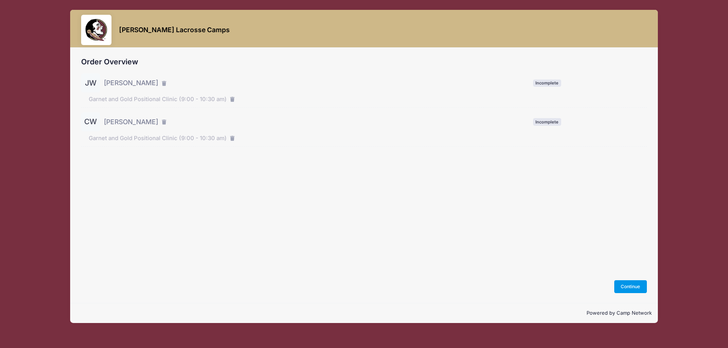
click at [628, 284] on button "Continue" at bounding box center [630, 286] width 33 height 13
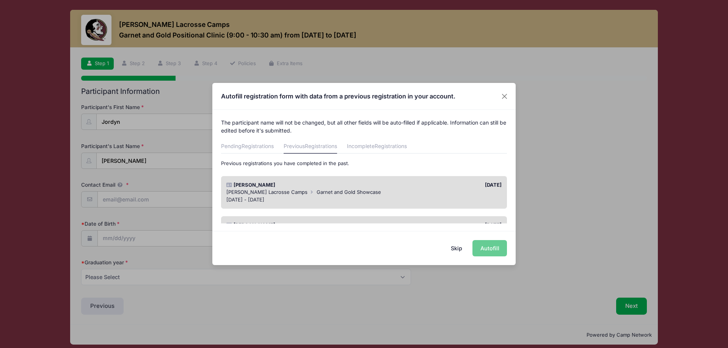
click at [283, 193] on span "[PERSON_NAME] Lacrosse Camps" at bounding box center [266, 192] width 81 height 6
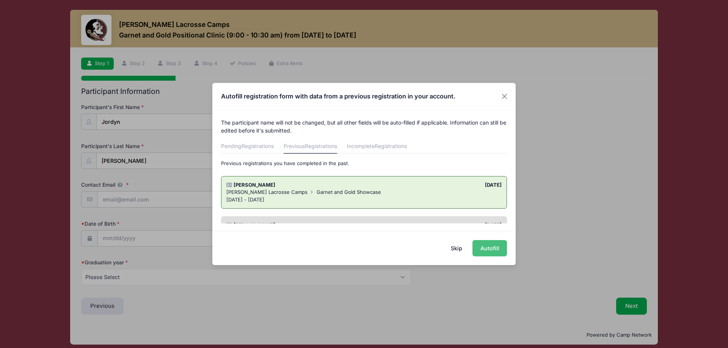
click at [491, 248] on button "Autofill" at bounding box center [489, 248] width 34 height 16
type input "jordynbrookewolfe2009@gmail.com"
type input "12/30/2009"
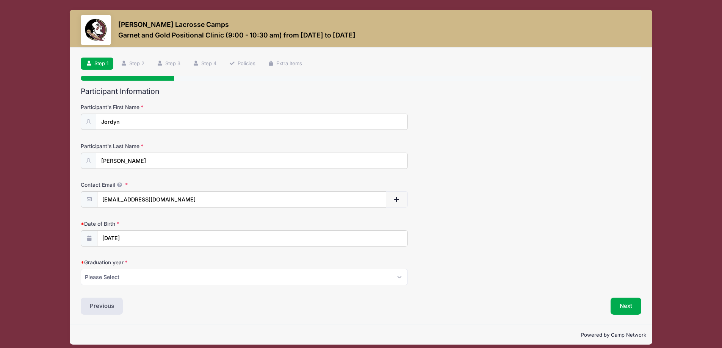
scroll to position [6, 0]
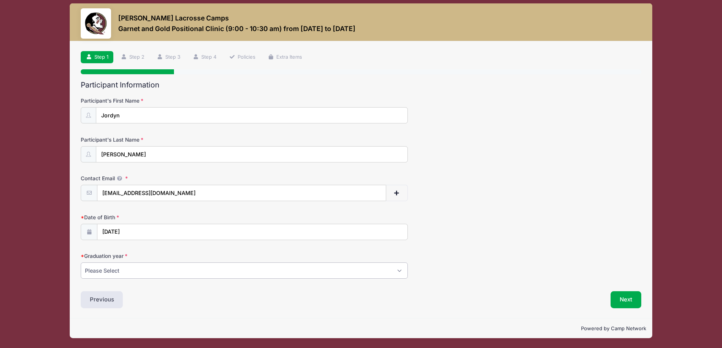
click at [135, 270] on select "Please Select 2027 2028 2029" at bounding box center [244, 271] width 327 height 16
select select "2028"
click at [81, 263] on select "Please Select 2027 2028 2029" at bounding box center [244, 271] width 327 height 16
click at [624, 298] on button "Next" at bounding box center [626, 299] width 31 height 17
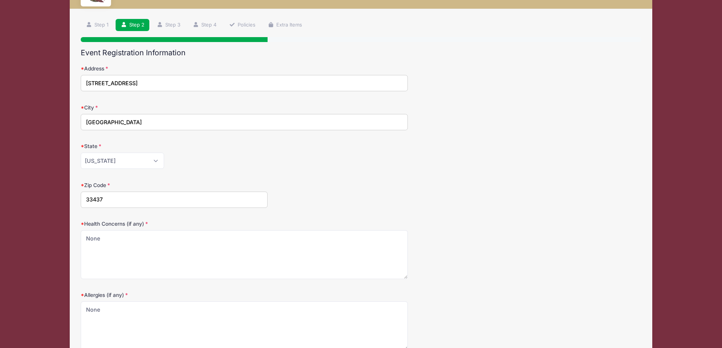
scroll to position [110, 0]
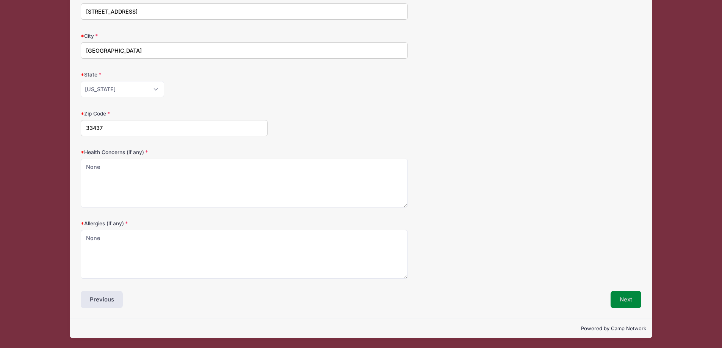
click at [627, 296] on button "Next" at bounding box center [626, 299] width 31 height 17
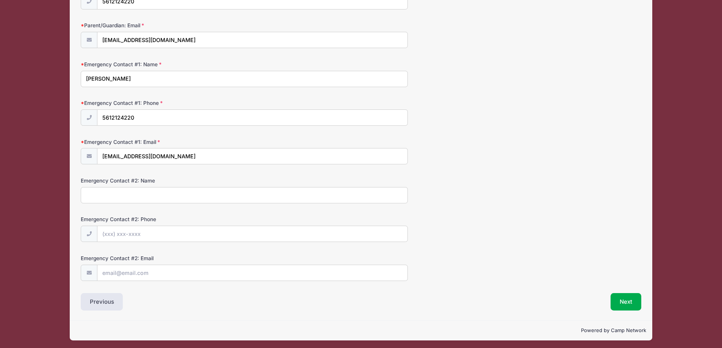
scroll to position [162, 0]
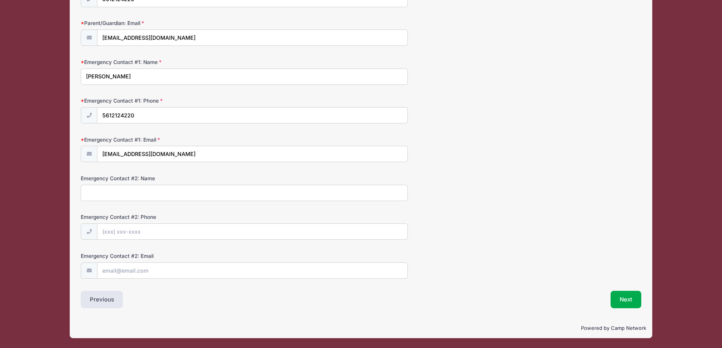
click at [110, 195] on input "Emergency Contact #2: Name" at bounding box center [244, 193] width 327 height 16
type input "Jamie Wolfe"
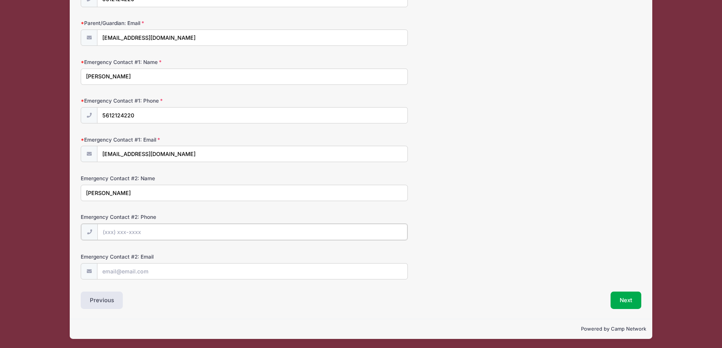
click at [121, 226] on input "Emergency Contact #2: Phone" at bounding box center [252, 232] width 310 height 16
type input "(561) 289-1599"
click at [125, 269] on input "Emergency Contact #2: Email" at bounding box center [252, 271] width 310 height 16
type input "j"
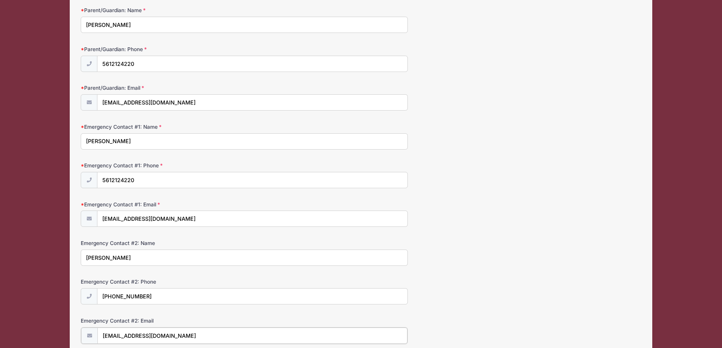
scroll to position [163, 0]
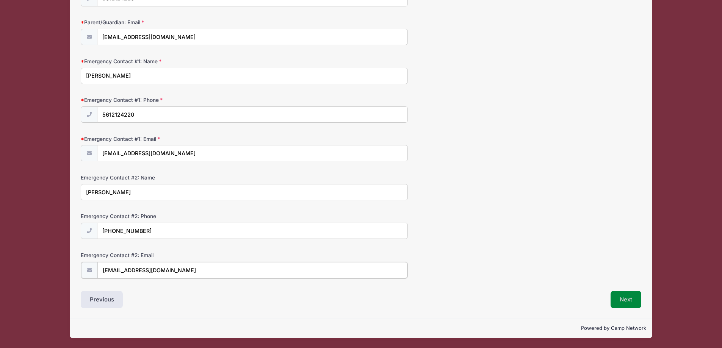
type input "jamalajoy@aol.com"
click at [623, 298] on button "Next" at bounding box center [626, 299] width 31 height 17
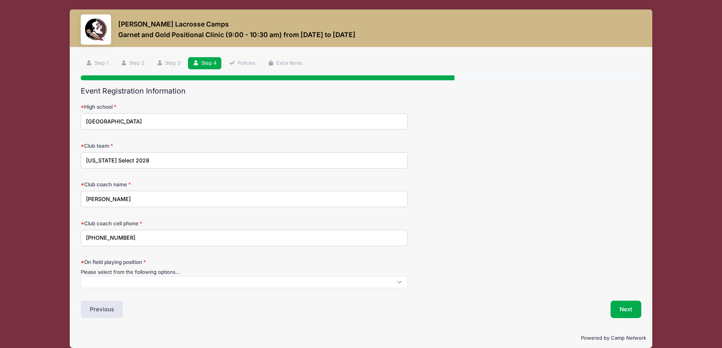
scroll to position [0, 0]
click at [109, 282] on span at bounding box center [244, 283] width 327 height 12
click at [451, 202] on div "Club coach name John McClain" at bounding box center [361, 194] width 561 height 27
click at [114, 284] on span at bounding box center [244, 283] width 327 height 12
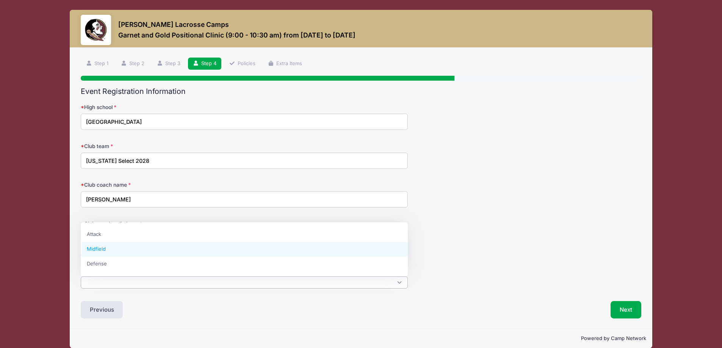
click at [490, 182] on div "Club coach name John McClain" at bounding box center [361, 194] width 561 height 27
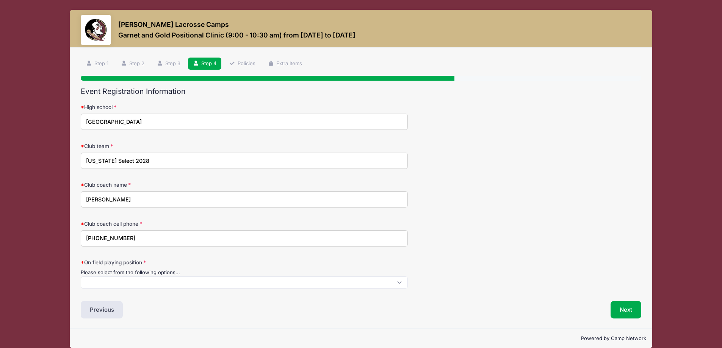
click at [108, 279] on span at bounding box center [244, 283] width 327 height 12
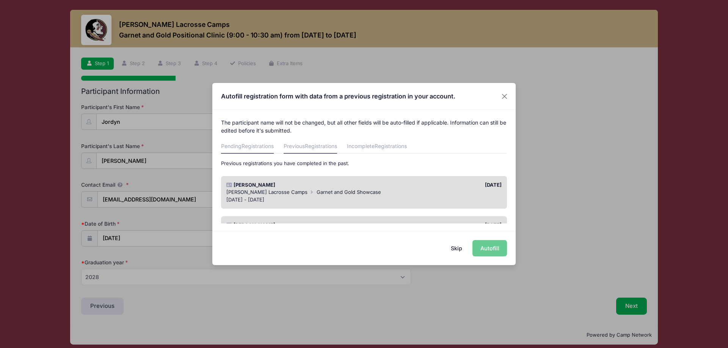
click at [242, 149] on link "Pending Registrations" at bounding box center [247, 147] width 53 height 14
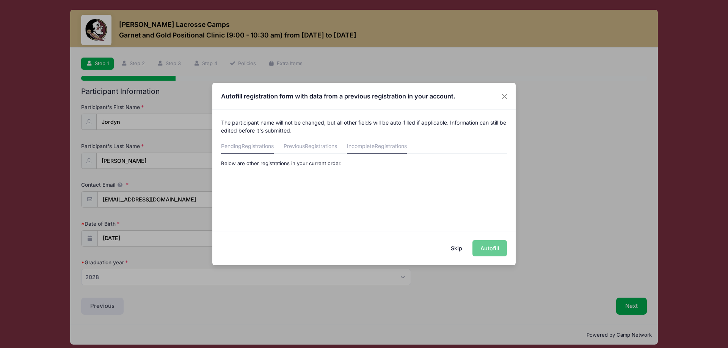
click at [373, 148] on link "Incomplete Registrations" at bounding box center [377, 147] width 60 height 14
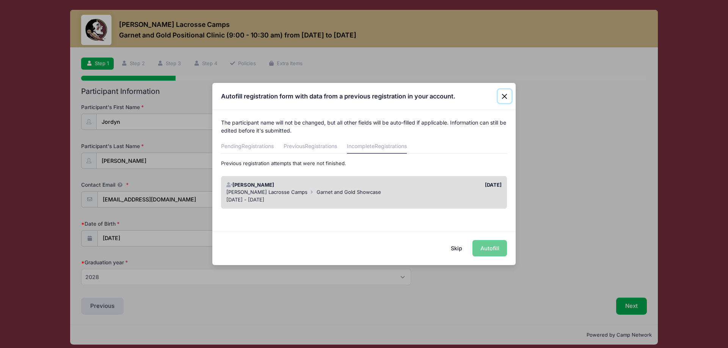
click at [505, 95] on button "Close" at bounding box center [505, 96] width 14 height 14
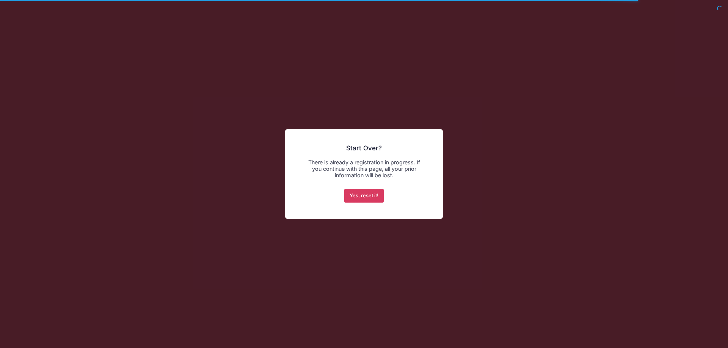
click at [367, 195] on button "Yes, reset it!" at bounding box center [364, 196] width 40 height 14
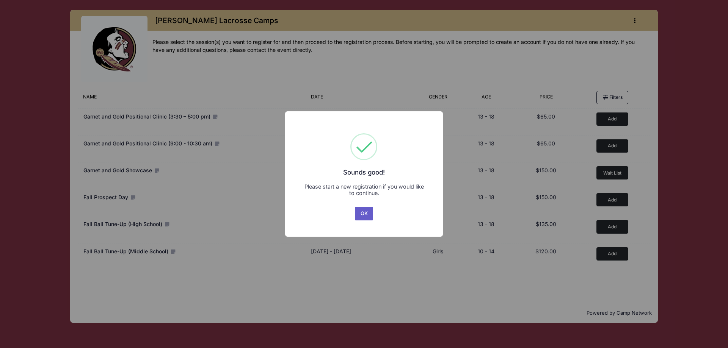
click at [367, 212] on button "OK" at bounding box center [364, 214] width 18 height 14
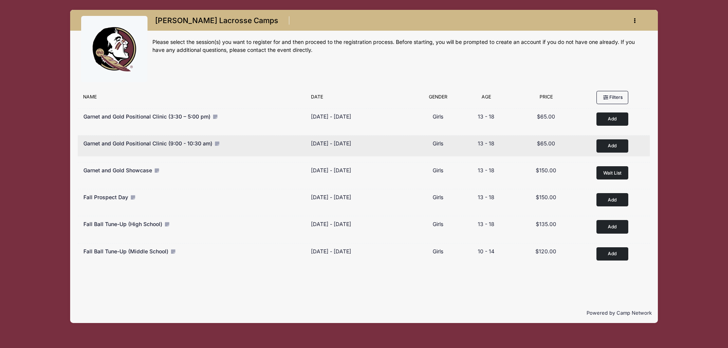
click at [216, 142] on icon at bounding box center [217, 143] width 6 height 5
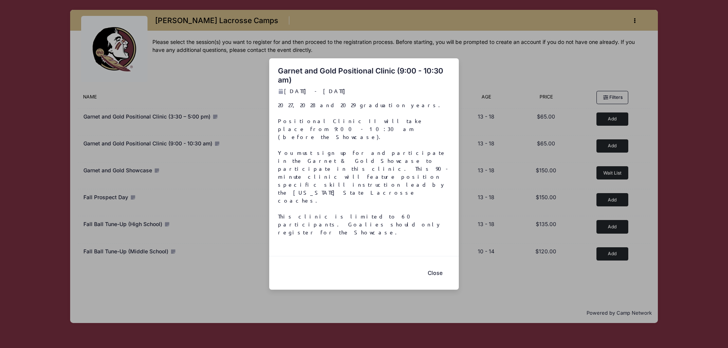
click at [436, 265] on button "Close" at bounding box center [435, 273] width 30 height 16
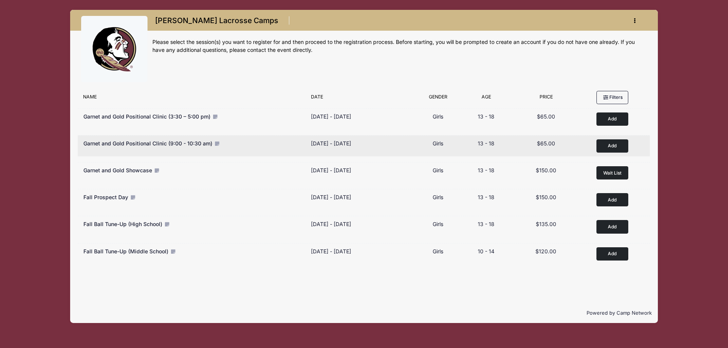
click at [610, 145] on button "Add to Cart" at bounding box center [612, 145] width 32 height 13
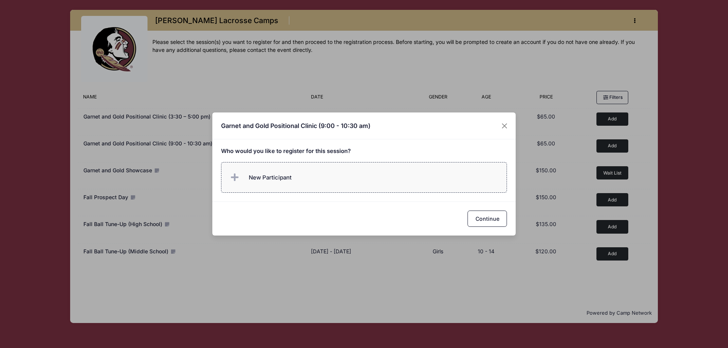
click at [255, 177] on span "New Participant" at bounding box center [270, 178] width 43 height 8
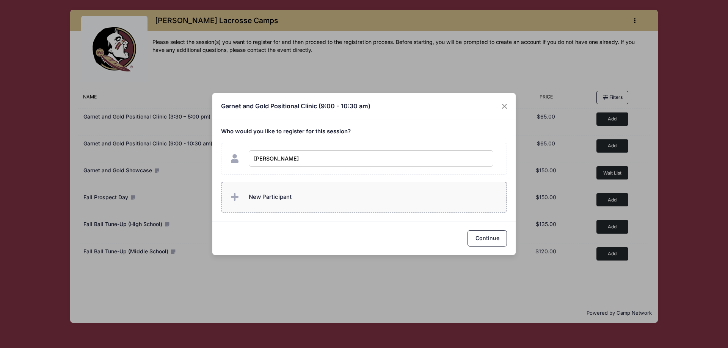
type input "Charlotte Wolfe"
checkbox input "true"
click at [232, 197] on icon at bounding box center [236, 197] width 11 height 0
click at [489, 257] on div "Garnet and Gold Positional Clinic (9:00 - 10:30 am) Who would you like to regis…" at bounding box center [364, 174] width 728 height 348
click at [487, 237] on button "Continue" at bounding box center [486, 238] width 39 height 16
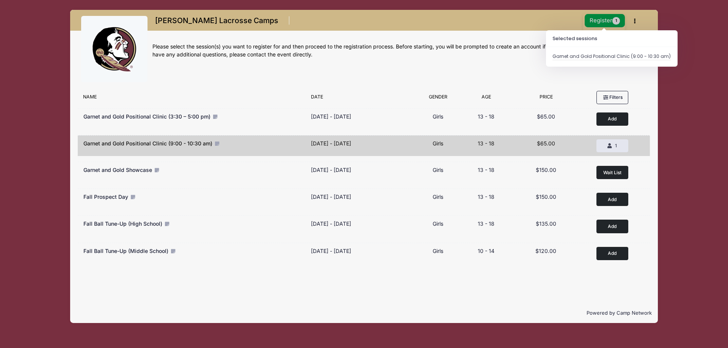
click at [606, 19] on button "Register 1" at bounding box center [604, 20] width 40 height 13
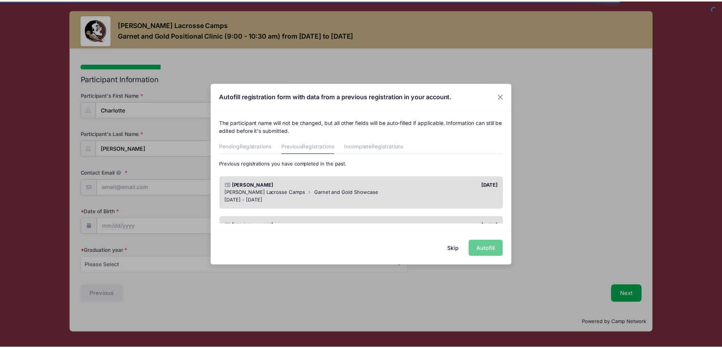
scroll to position [38, 0]
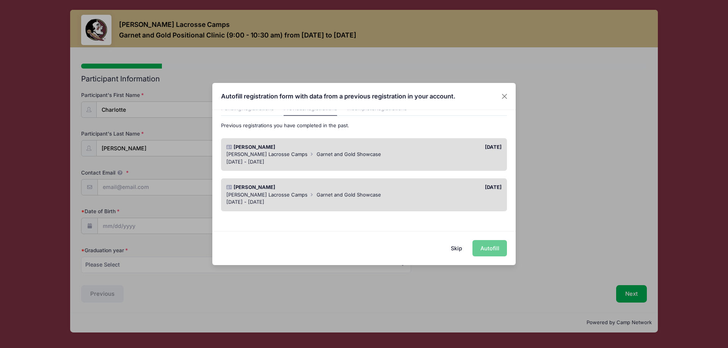
click at [280, 193] on span "[PERSON_NAME] Lacrosse Camps" at bounding box center [266, 195] width 81 height 6
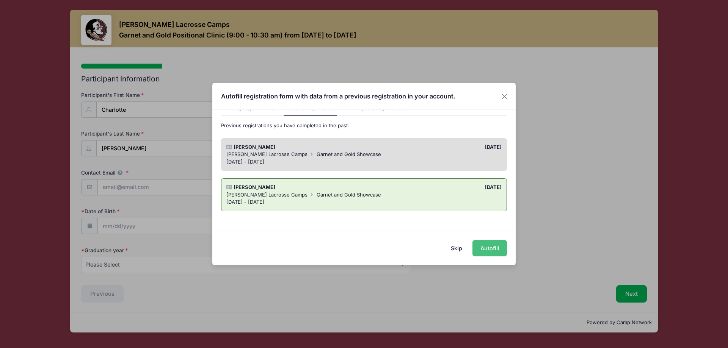
click at [489, 246] on button "Autofill" at bounding box center [489, 248] width 34 height 16
type input "charlotterosewolfe2009@gmail.com"
type input "12/30/2009"
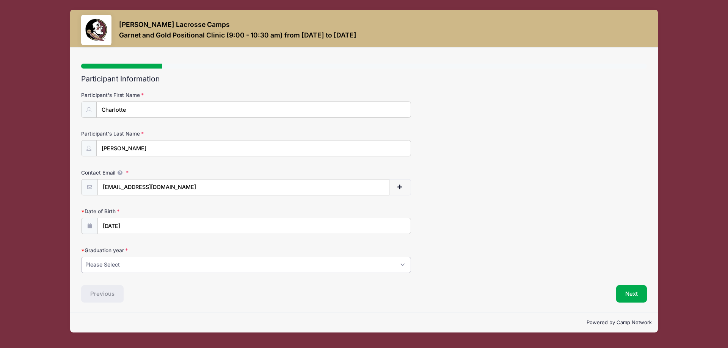
click at [102, 266] on select "Please Select 2027 2028 2029" at bounding box center [246, 265] width 330 height 16
select select "2028"
click at [81, 257] on select "Please Select 2027 2028 2029" at bounding box center [246, 265] width 330 height 16
click at [634, 295] on button "Next" at bounding box center [631, 293] width 31 height 17
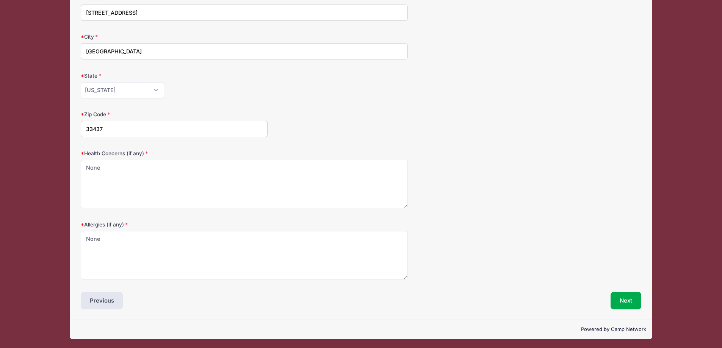
scroll to position [98, 0]
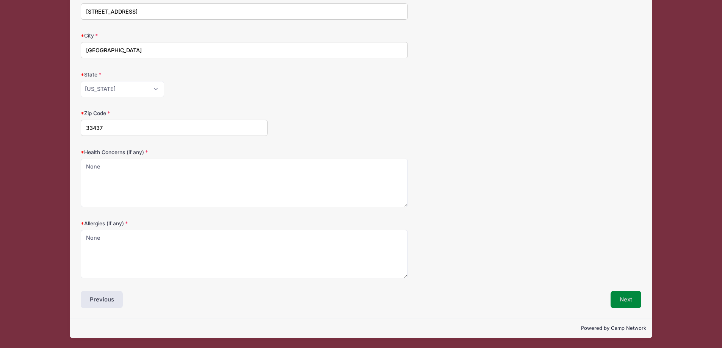
click at [626, 300] on button "Next" at bounding box center [626, 299] width 31 height 17
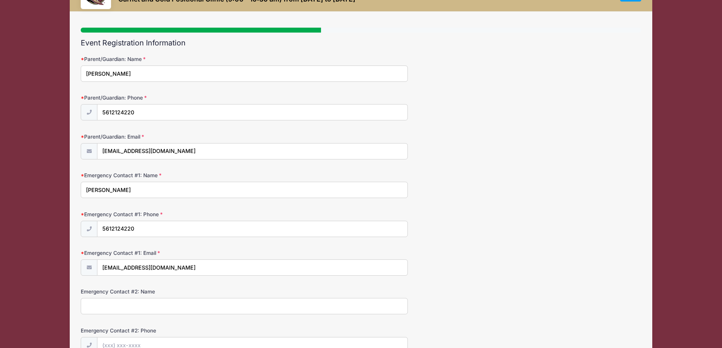
scroll to position [150, 0]
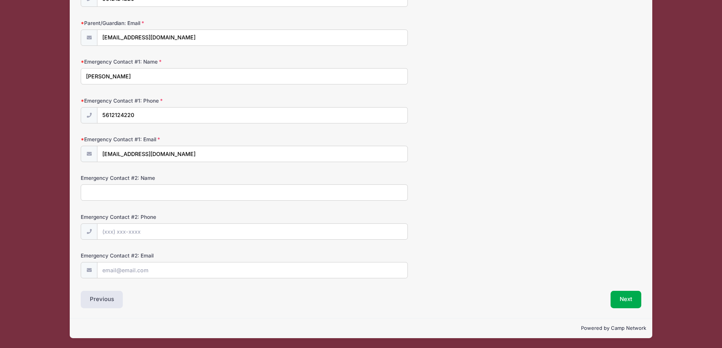
click at [104, 193] on input "Emergency Contact #2: Name" at bounding box center [244, 193] width 327 height 16
type input "Jamie Wolfe"
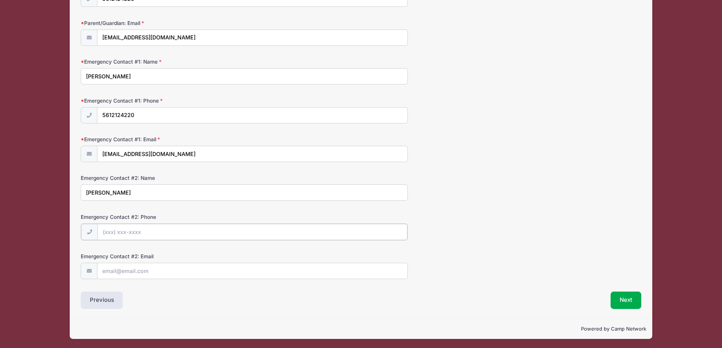
click at [112, 229] on input "Emergency Contact #2: Phone" at bounding box center [252, 232] width 310 height 16
type input "(561) 289-1599"
click at [115, 269] on input "Emergency Contact #2: Email" at bounding box center [252, 271] width 310 height 16
type input "jamalajoy@aol.com"
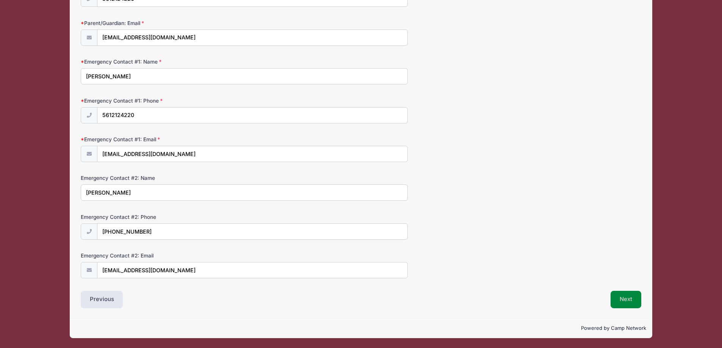
click at [629, 298] on button "Next" at bounding box center [626, 299] width 31 height 17
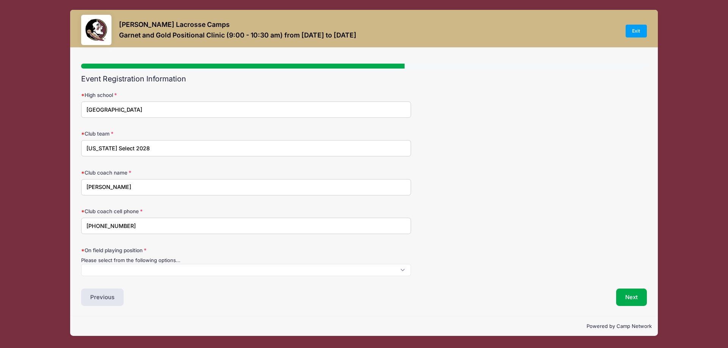
scroll to position [0, 0]
click at [118, 272] on span at bounding box center [246, 270] width 330 height 12
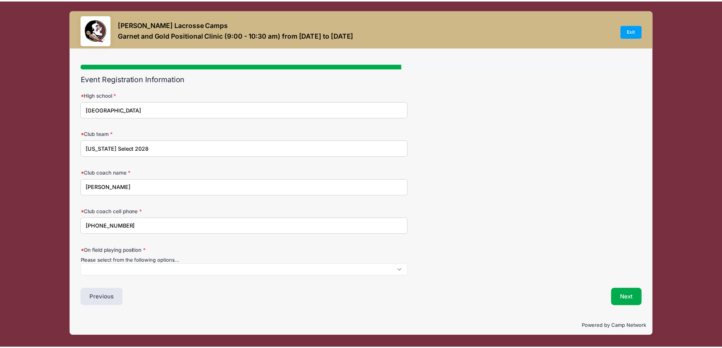
scroll to position [0, 0]
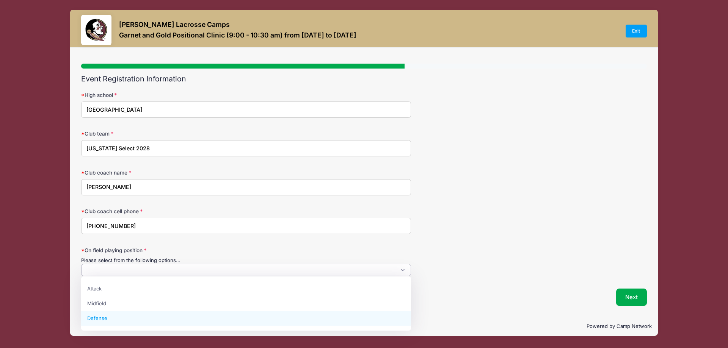
select select "Defense"
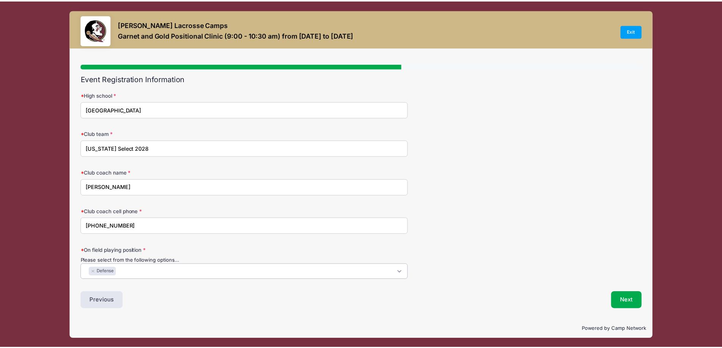
scroll to position [14, 0]
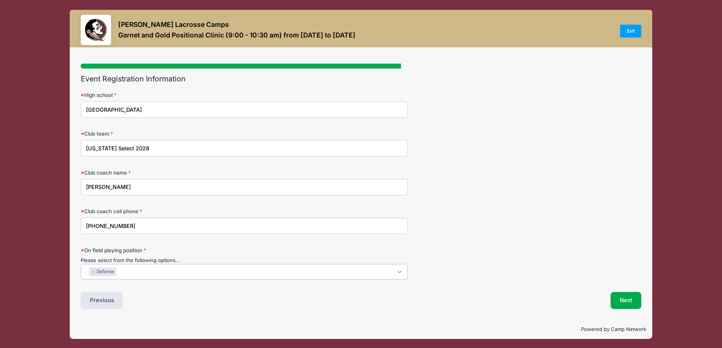
click at [489, 209] on div "Club coach cell phone 561-702-6009" at bounding box center [361, 221] width 561 height 27
click at [628, 299] on button "Next" at bounding box center [626, 300] width 31 height 17
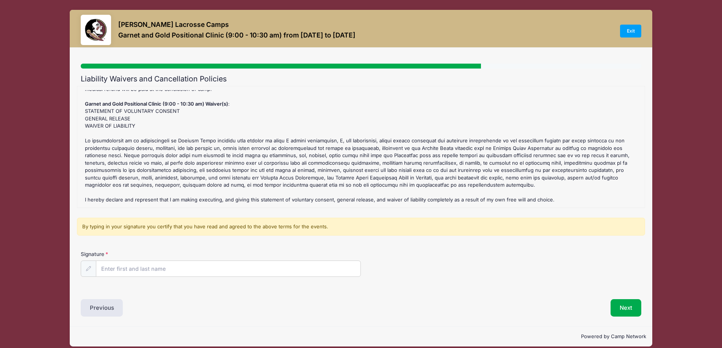
scroll to position [8, 0]
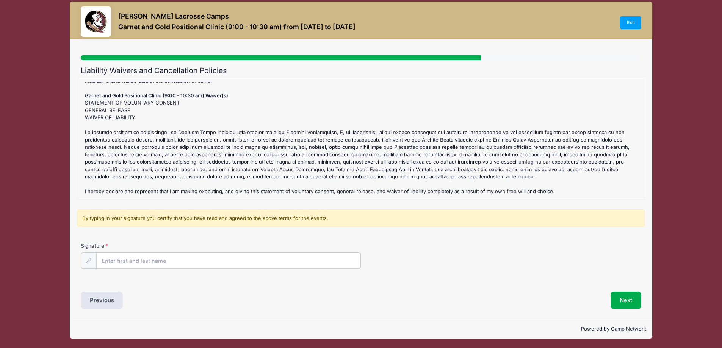
click at [121, 257] on input "Signature" at bounding box center [228, 261] width 265 height 16
type input "Justin Wolfe"
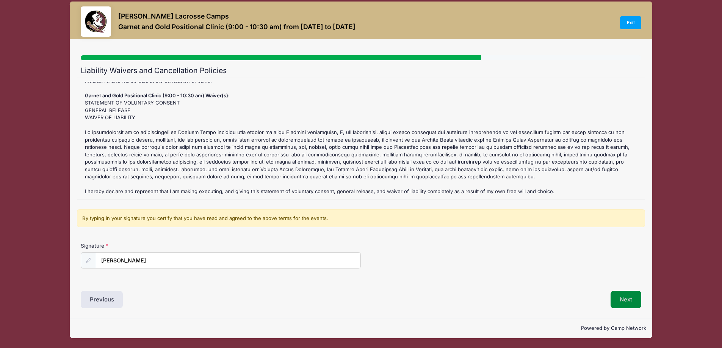
click at [626, 299] on button "Next" at bounding box center [626, 299] width 31 height 17
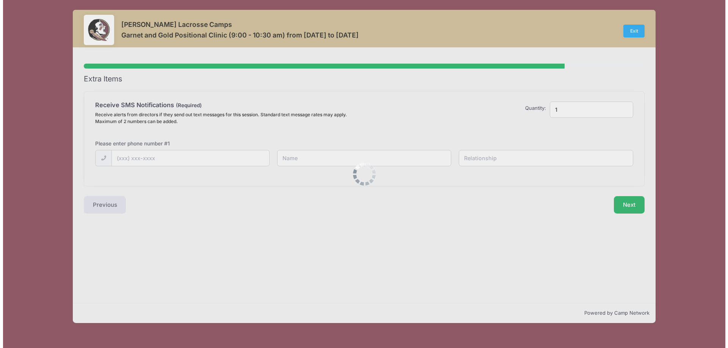
scroll to position [0, 0]
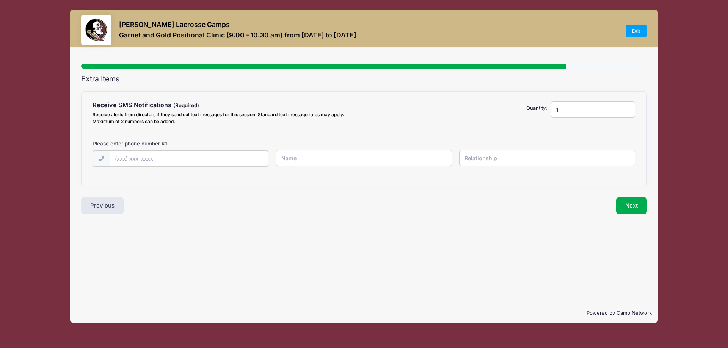
click at [0, 0] on input "text" at bounding box center [0, 0] width 0 height 0
type input "(561) 235-4070"
click at [0, 0] on input "text" at bounding box center [0, 0] width 0 height 0
type input "Charlotte"
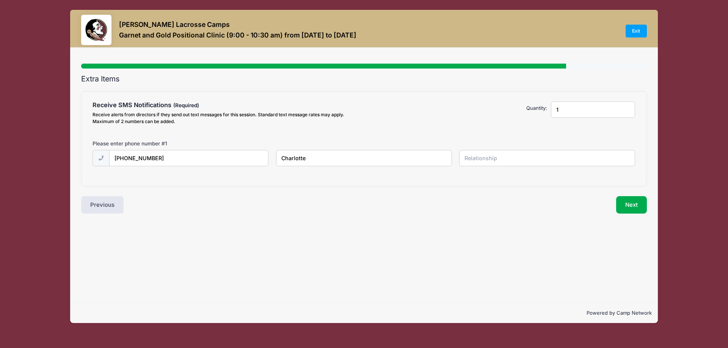
click at [0, 0] on input "text" at bounding box center [0, 0] width 0 height 0
type input "Self"
drag, startPoint x: 575, startPoint y: 110, endPoint x: 545, endPoint y: 111, distance: 30.0
click at [545, 111] on div "Receive SMS Notifications Receive alerts from directors if they send out text m…" at bounding box center [364, 115] width 550 height 26
type input "2"
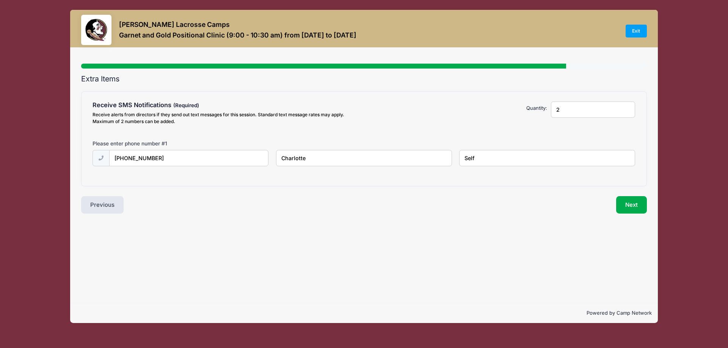
click at [626, 107] on input "2" at bounding box center [593, 110] width 84 height 16
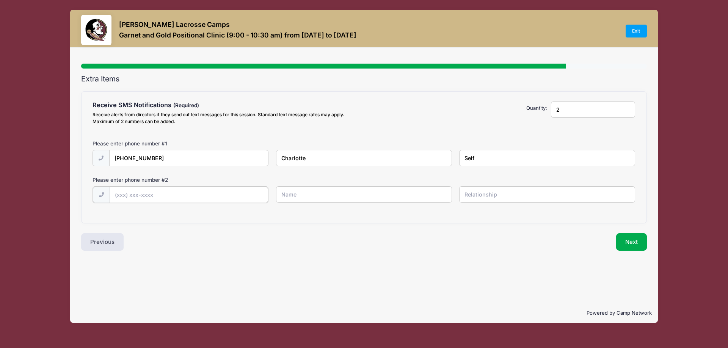
click at [0, 0] on input "text" at bounding box center [0, 0] width 0 height 0
type input "(561) 212-4220"
click at [0, 0] on input "text" at bounding box center [0, 0] width 0 height 0
type input "Justin"
click at [0, 0] on input "text" at bounding box center [0, 0] width 0 height 0
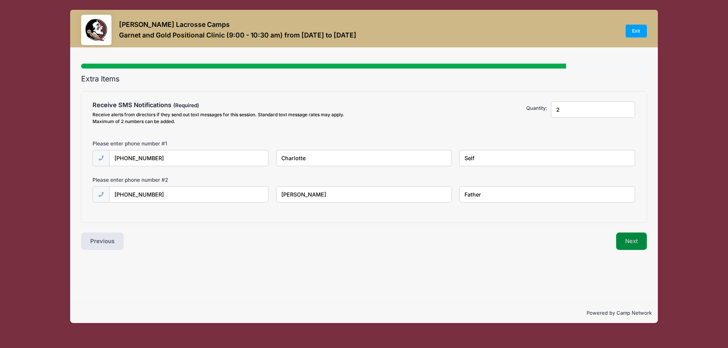
type input "Father"
click at [628, 242] on button "Next" at bounding box center [631, 241] width 31 height 17
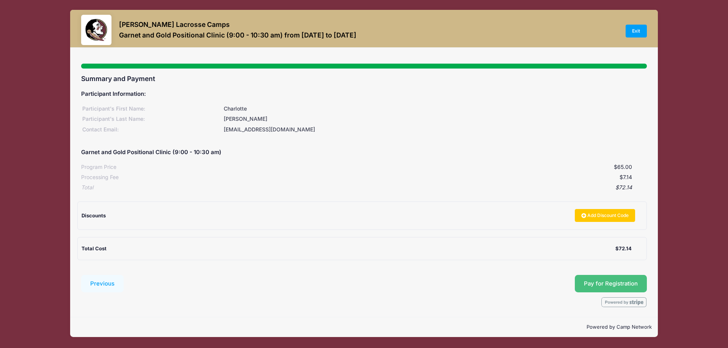
click at [618, 282] on span "Pay for Registration" at bounding box center [611, 283] width 54 height 7
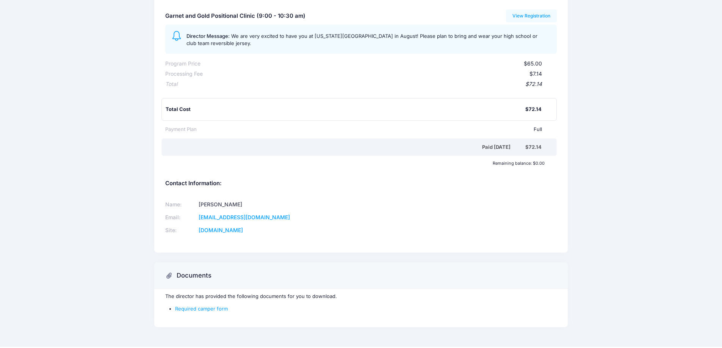
scroll to position [104, 0]
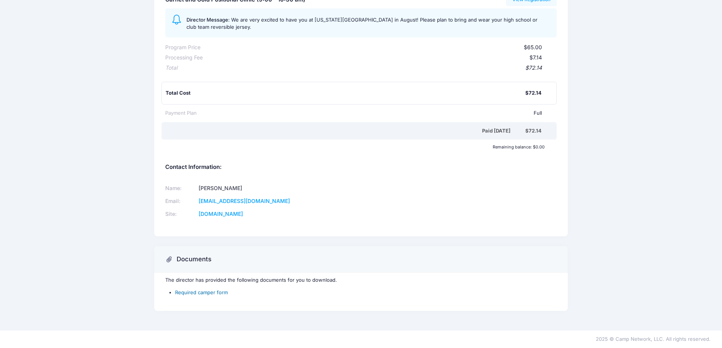
click at [194, 292] on link "Required camper form" at bounding box center [201, 293] width 53 height 6
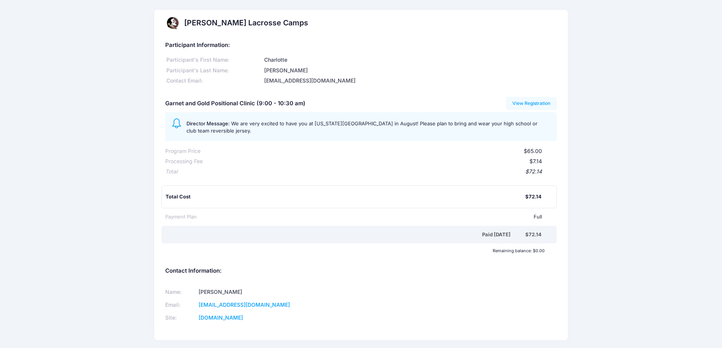
click at [616, 152] on div "[PERSON_NAME] Lacrosse Camps Participant Information: Participant's First Name:…" at bounding box center [361, 217] width 722 height 415
drag, startPoint x: 183, startPoint y: 22, endPoint x: 295, endPoint y: 25, distance: 111.5
click at [295, 25] on div "[PERSON_NAME] Lacrosse Camps" at bounding box center [361, 23] width 414 height 27
copy h2 "[PERSON_NAME] Lacrosse Camps"
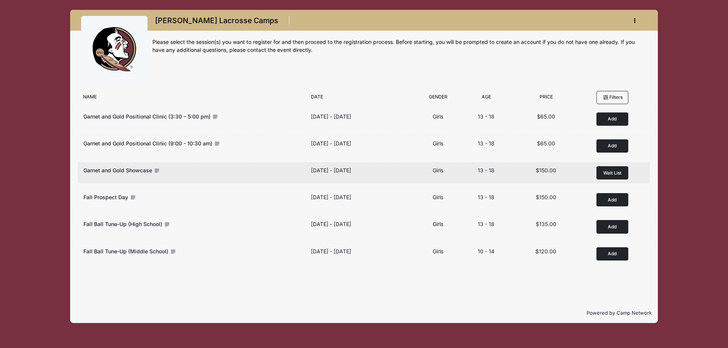
click at [149, 170] on span "Garnet and Gold Showcase" at bounding box center [117, 170] width 69 height 6
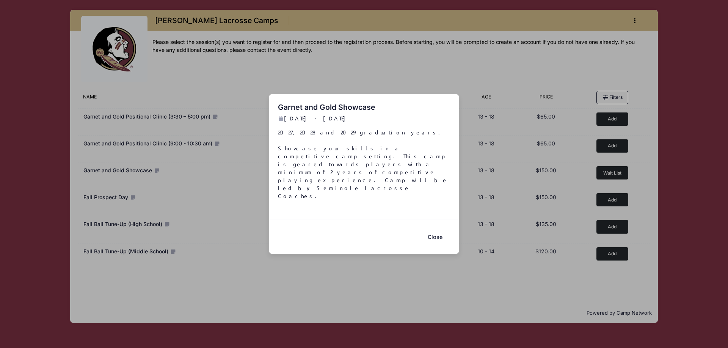
click at [435, 229] on button "Close" at bounding box center [435, 237] width 30 height 16
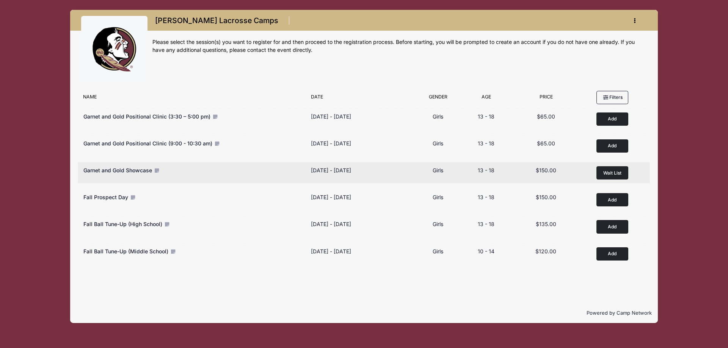
click at [611, 174] on span "Wait List" at bounding box center [612, 173] width 18 height 6
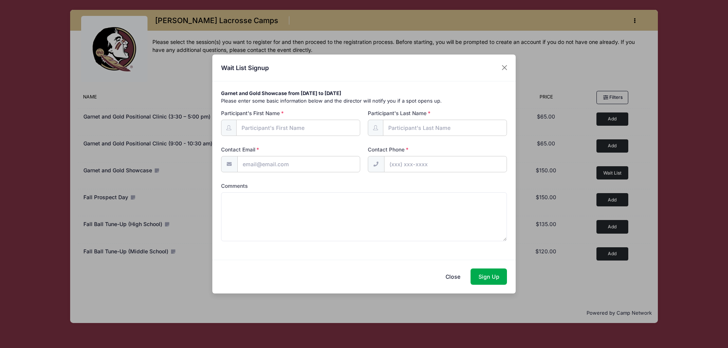
click at [453, 277] on button "Close" at bounding box center [453, 277] width 30 height 16
